Goal: Information Seeking & Learning: Learn about a topic

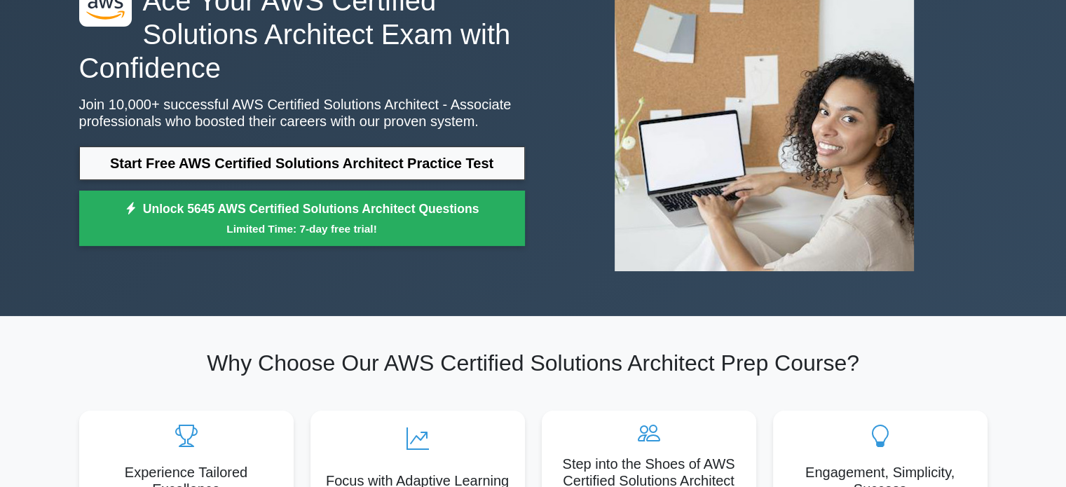
scroll to position [140, 0]
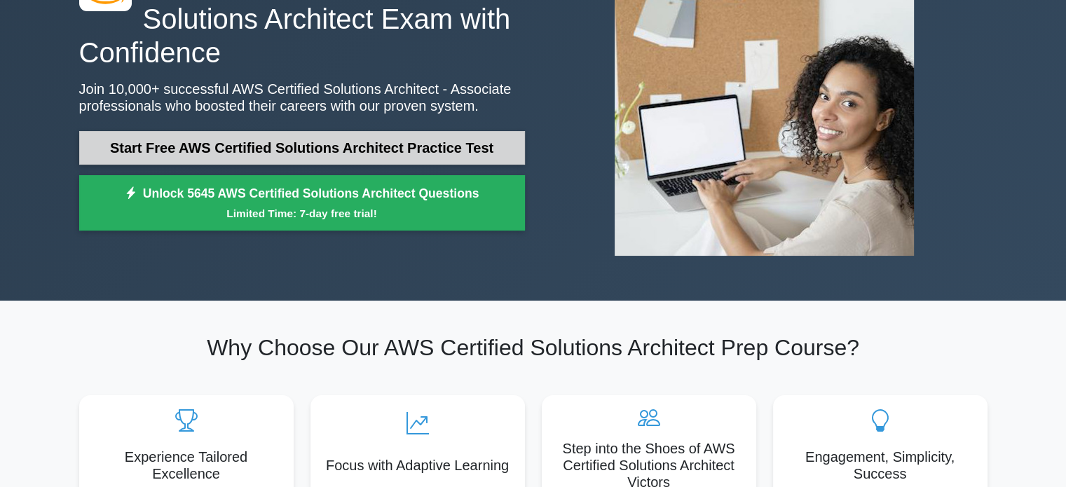
click at [278, 143] on link "Start Free AWS Certified Solutions Architect Practice Test" at bounding box center [302, 148] width 446 height 34
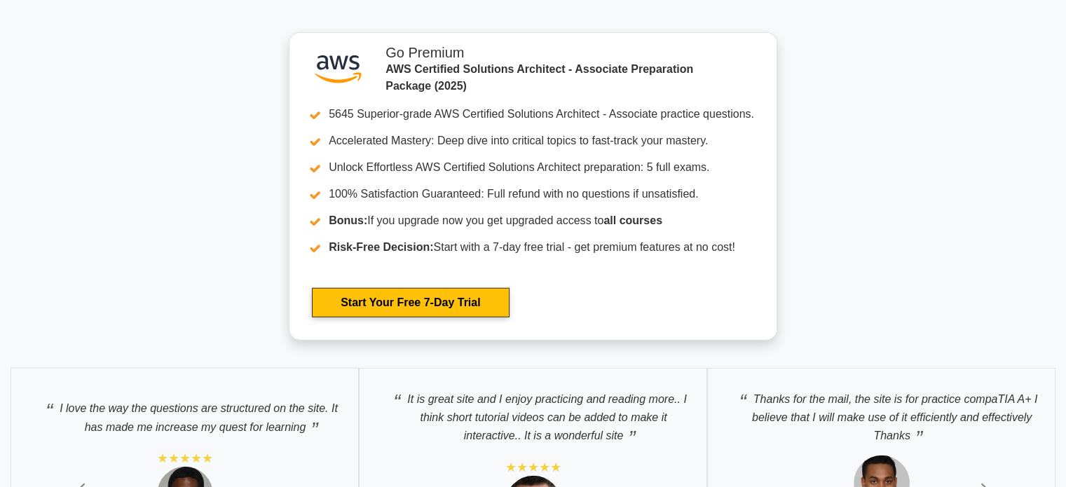
scroll to position [3995, 0]
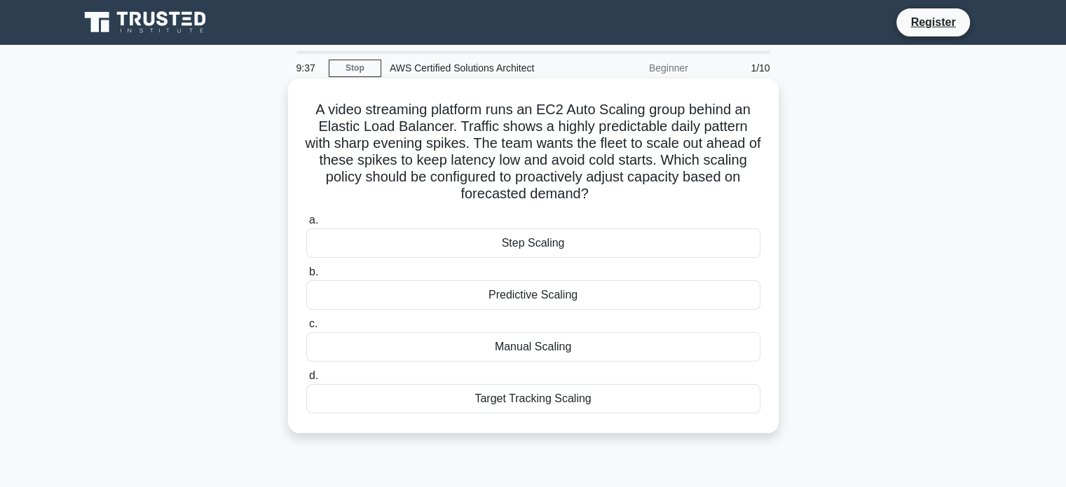
click at [608, 294] on div "Predictive Scaling" at bounding box center [533, 294] width 454 height 29
click at [306, 277] on input "b. Predictive Scaling" at bounding box center [306, 272] width 0 height 9
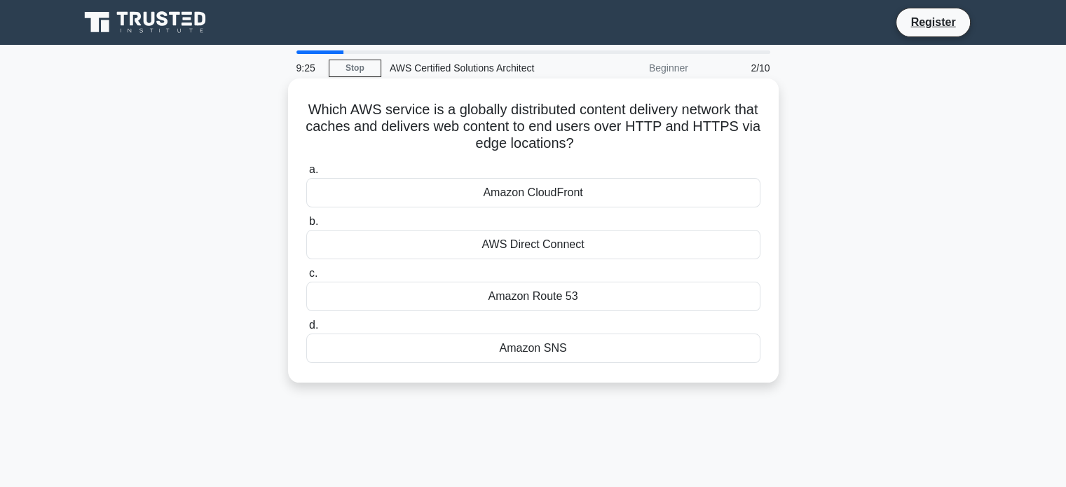
click at [608, 293] on div "Amazon Route 53" at bounding box center [533, 296] width 454 height 29
click at [306, 278] on input "c. Amazon Route 53" at bounding box center [306, 273] width 0 height 9
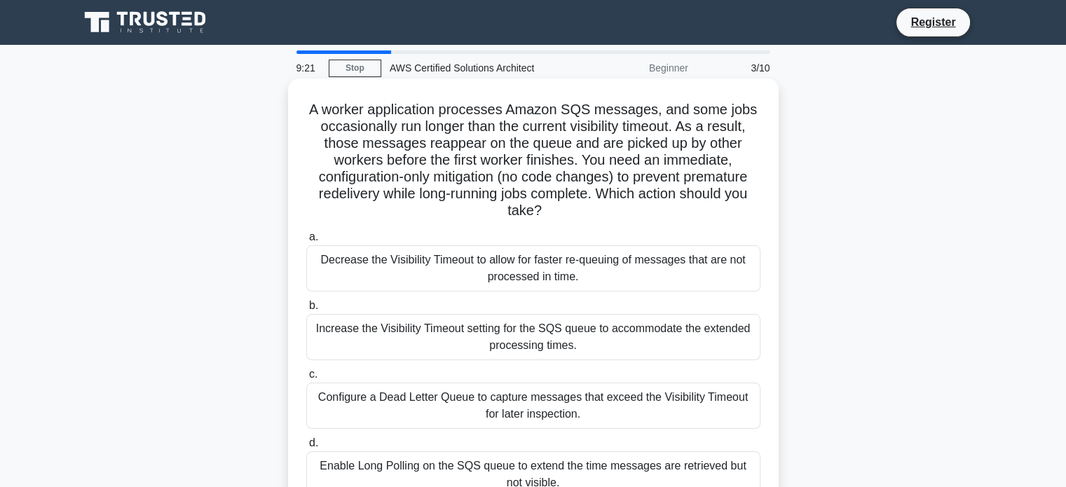
click at [611, 334] on div "Increase the Visibility Timeout setting for the SQS queue to accommodate the ex…" at bounding box center [533, 337] width 454 height 46
click at [306, 310] on input "b. Increase the Visibility Timeout setting for the SQS queue to accommodate the…" at bounding box center [306, 305] width 0 height 9
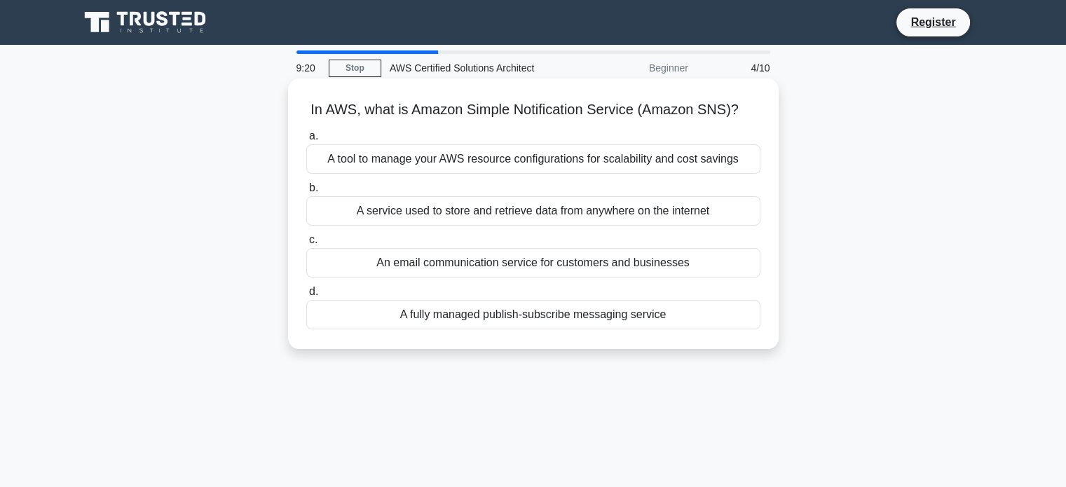
click at [589, 300] on div "A fully managed publish-subscribe messaging service" at bounding box center [533, 314] width 454 height 29
click at [306, 296] on input "d. A fully managed publish-subscribe messaging service" at bounding box center [306, 291] width 0 height 9
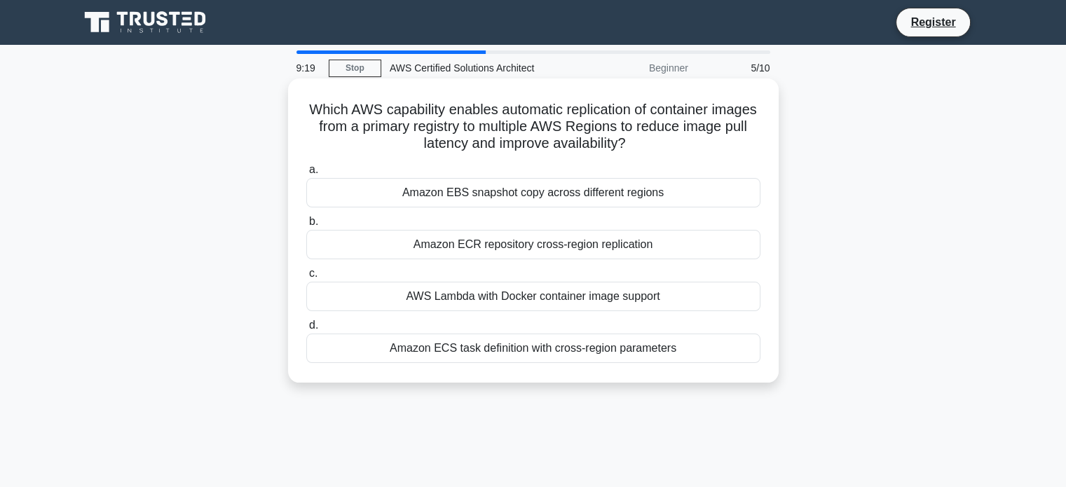
click at [584, 299] on div "AWS Lambda with Docker container image support" at bounding box center [533, 296] width 454 height 29
click at [306, 278] on input "c. AWS Lambda with Docker container image support" at bounding box center [306, 273] width 0 height 9
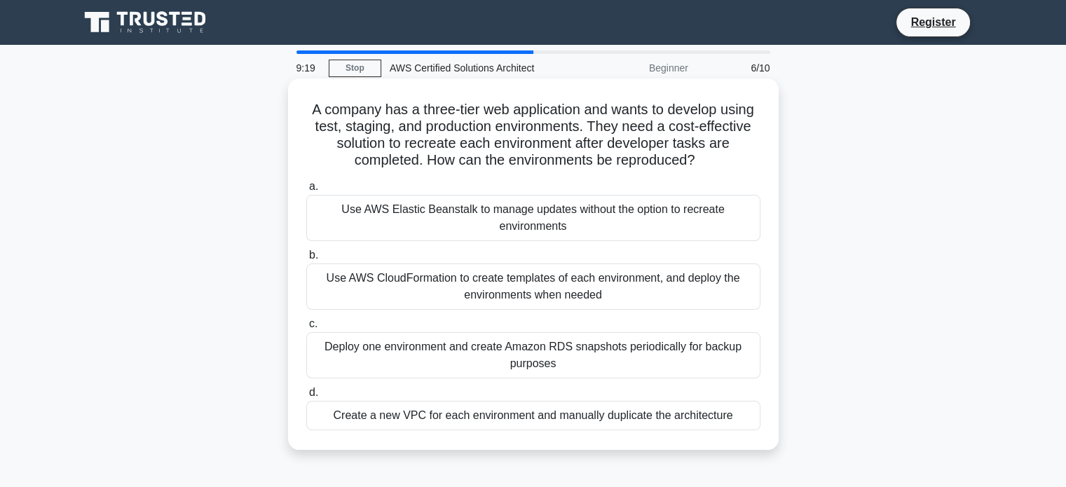
click at [600, 246] on div "a. Use AWS Elastic Beanstalk to manage updates without the option to recreate e…" at bounding box center [533, 304] width 471 height 258
click at [606, 273] on div "Use AWS CloudFormation to create templates of each environment, and deploy the …" at bounding box center [533, 287] width 454 height 46
click at [306, 260] on input "b. Use AWS CloudFormation to create templates of each environment, and deploy t…" at bounding box center [306, 255] width 0 height 9
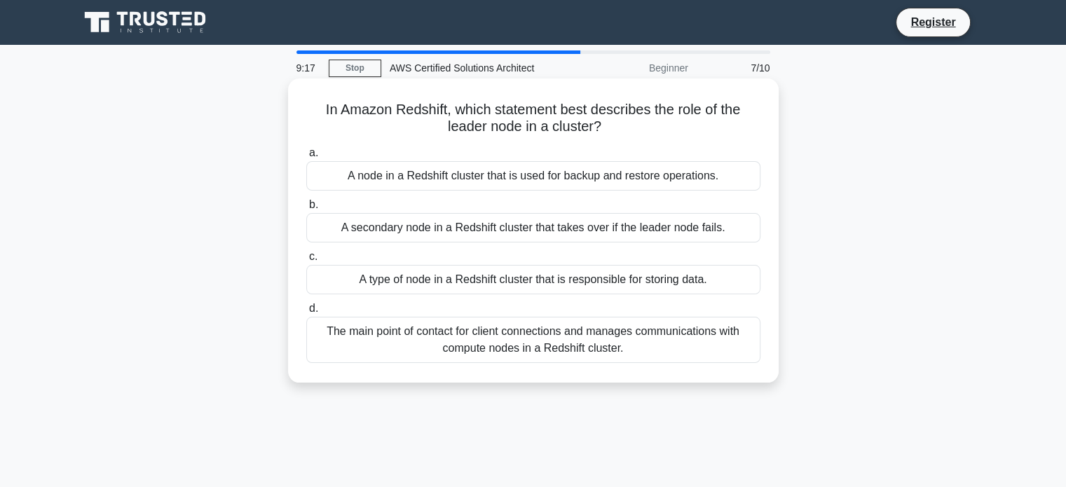
click at [602, 280] on div "A type of node in a Redshift cluster that is responsible for storing data." at bounding box center [533, 279] width 454 height 29
click at [306, 261] on input "c. A type of node in a Redshift cluster that is responsible for storing data." at bounding box center [306, 256] width 0 height 9
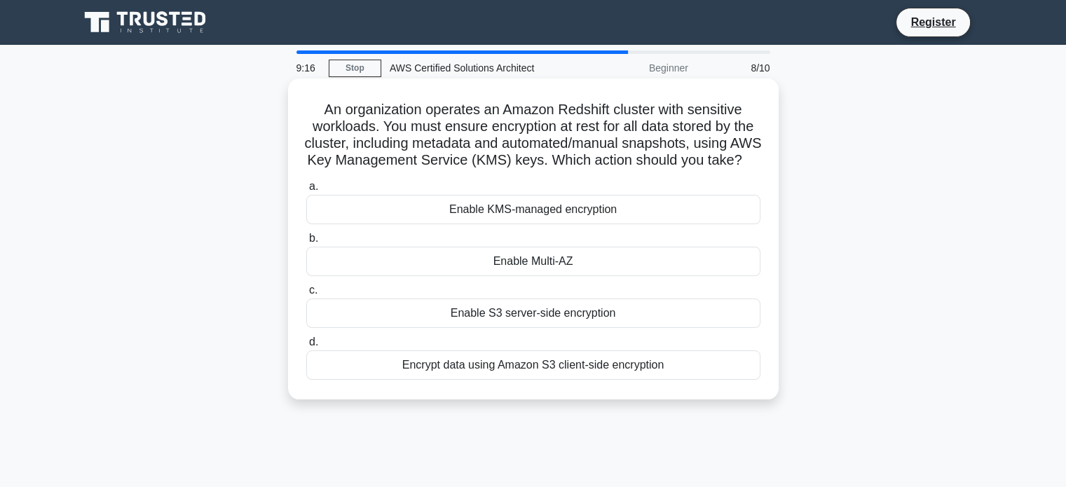
click at [601, 276] on div "Enable Multi-AZ" at bounding box center [533, 261] width 454 height 29
click at [306, 243] on input "b. Enable Multi-AZ" at bounding box center [306, 238] width 0 height 9
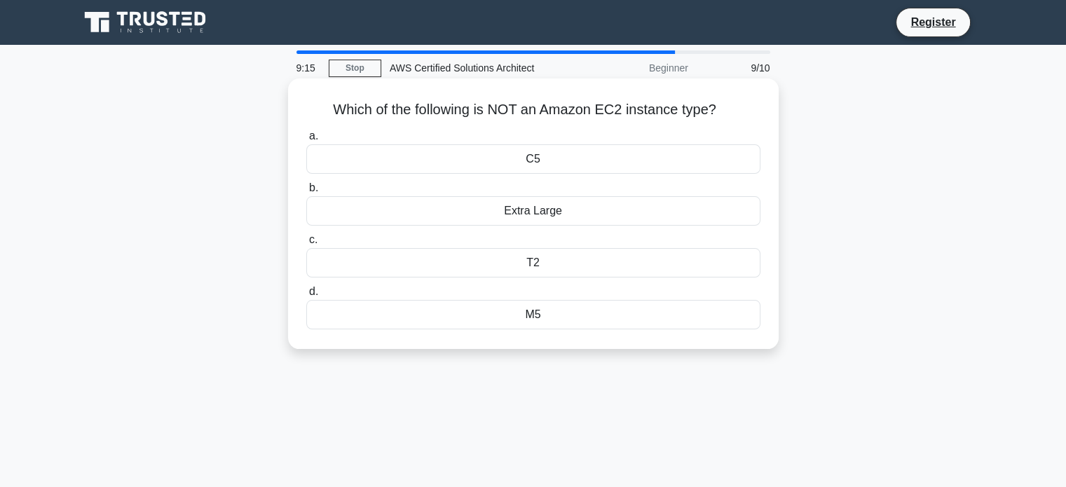
click at [602, 250] on div "T2" at bounding box center [533, 262] width 454 height 29
click at [306, 245] on input "c. T2" at bounding box center [306, 239] width 0 height 9
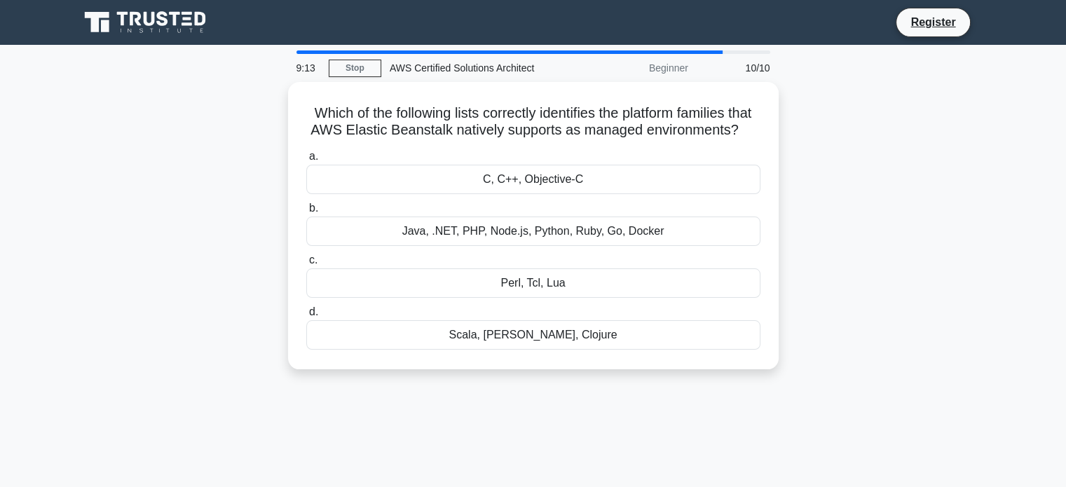
click at [602, 246] on div "Java, .NET, PHP, Node.js, Python, Ruby, Go, Docker" at bounding box center [533, 231] width 454 height 29
click at [306, 213] on input "b. Java, .NET, PHP, Node.js, Python, Ruby, Go, Docker" at bounding box center [306, 208] width 0 height 9
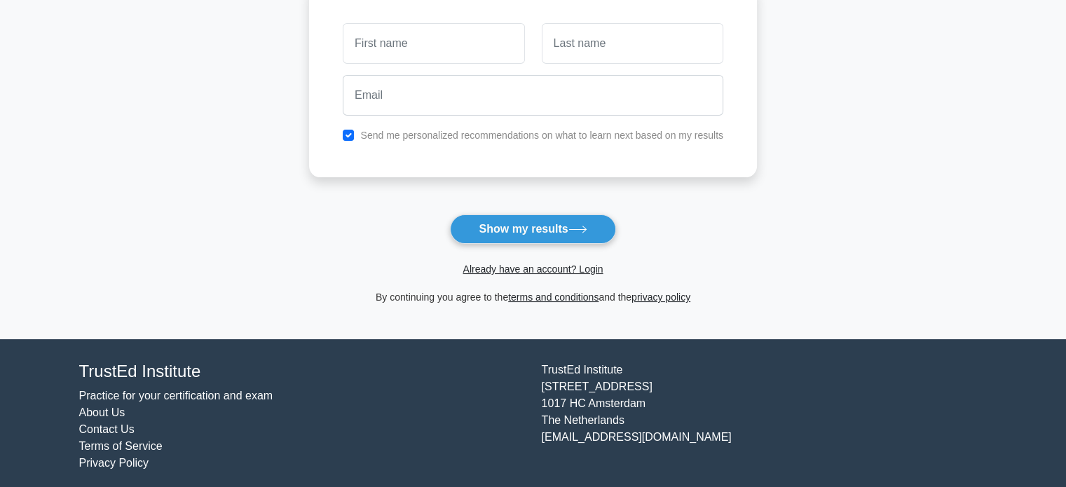
scroll to position [70, 0]
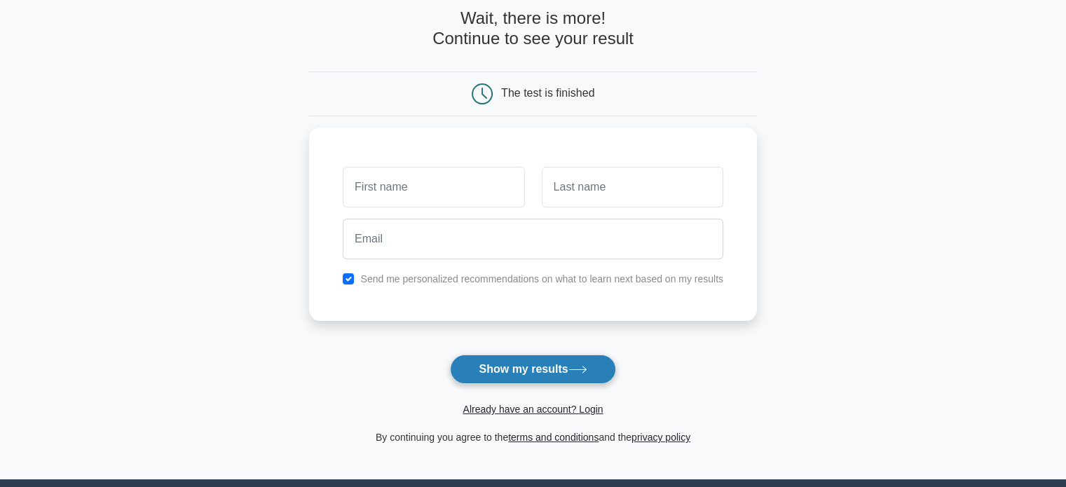
click at [580, 361] on button "Show my results" at bounding box center [532, 369] width 165 height 29
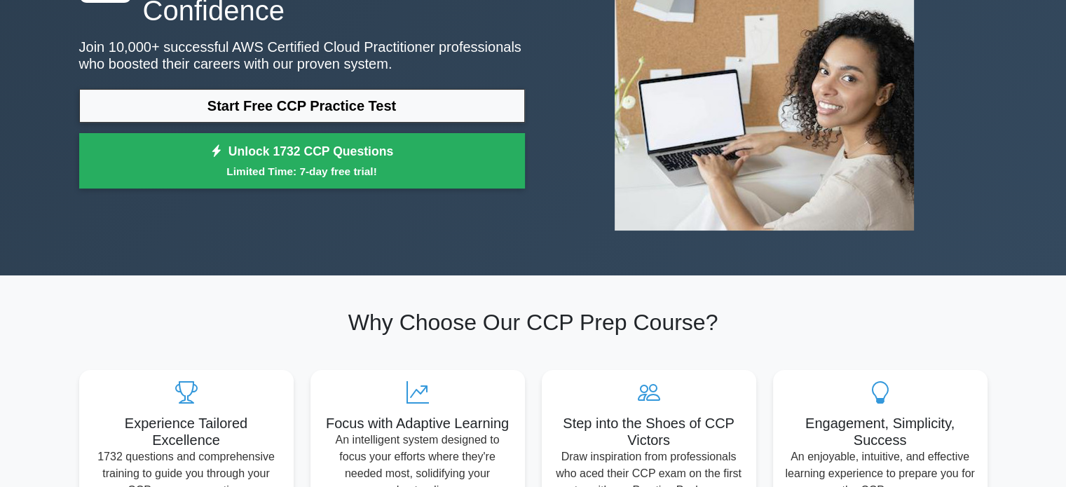
scroll to position [70, 0]
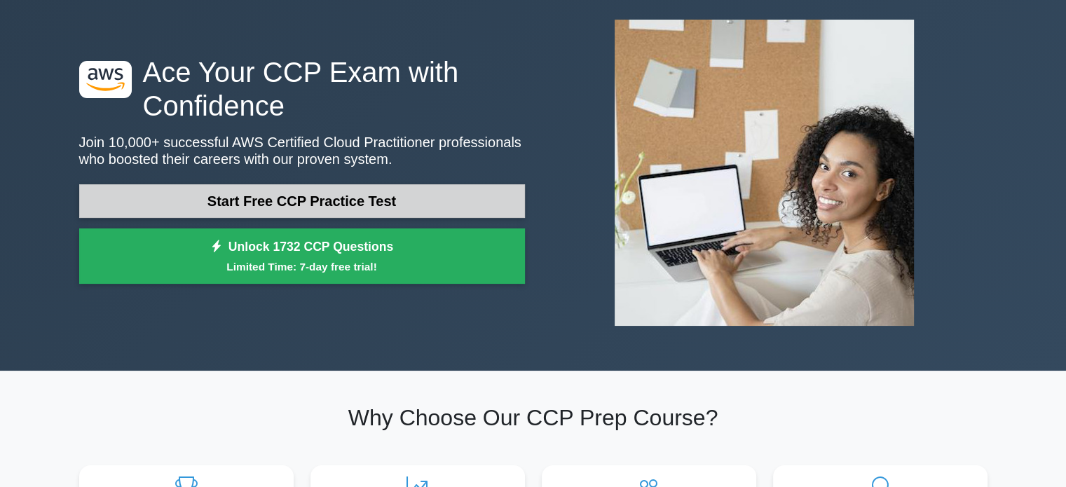
click at [338, 204] on link "Start Free CCP Practice Test" at bounding box center [302, 201] width 446 height 34
